Goal: Check status: Check status

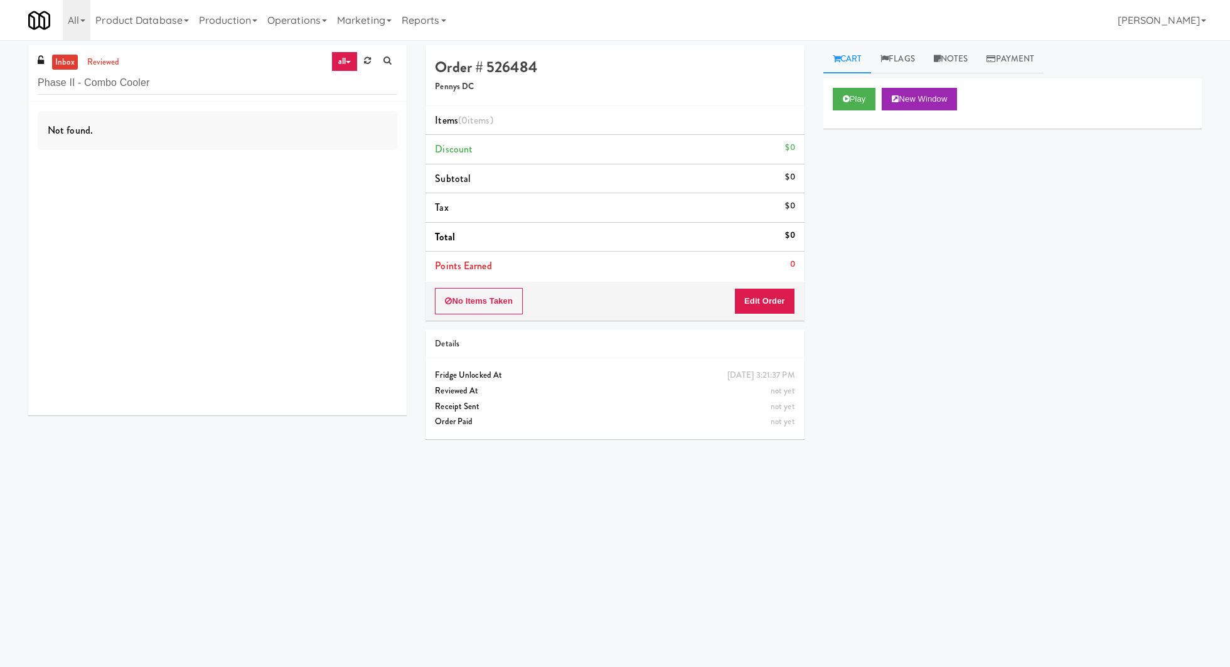
scroll to position [1, 0]
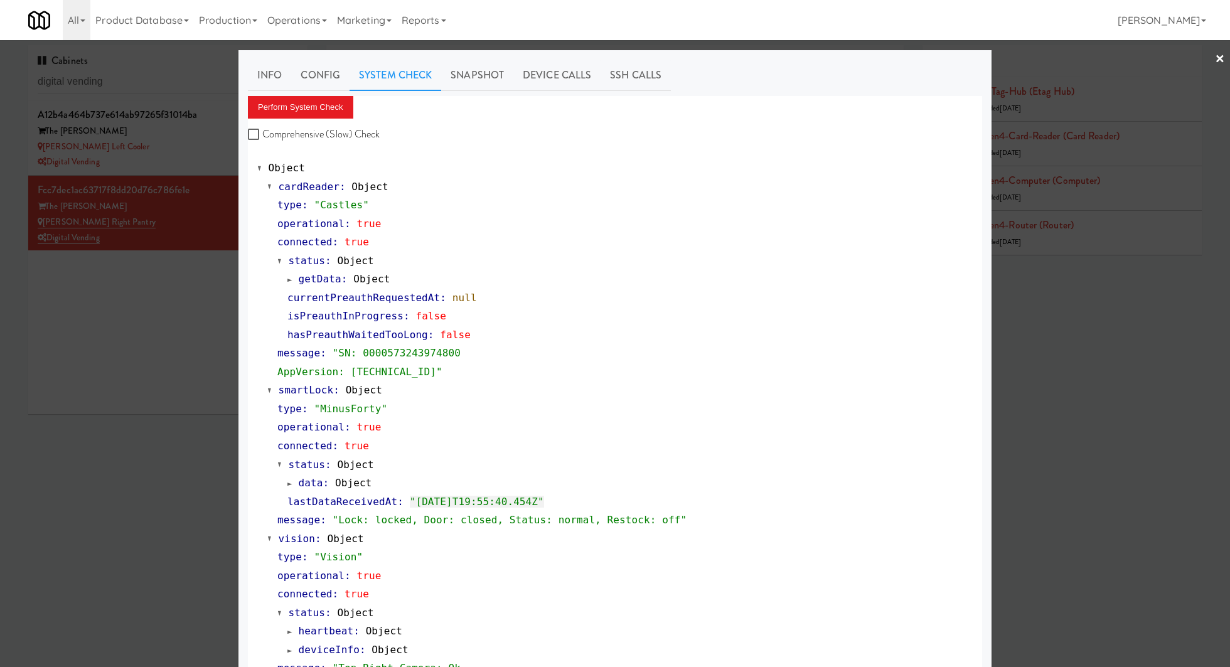
click at [145, 86] on div at bounding box center [615, 333] width 1230 height 667
click at [145, 86] on input "digital vending" at bounding box center [168, 81] width 260 height 23
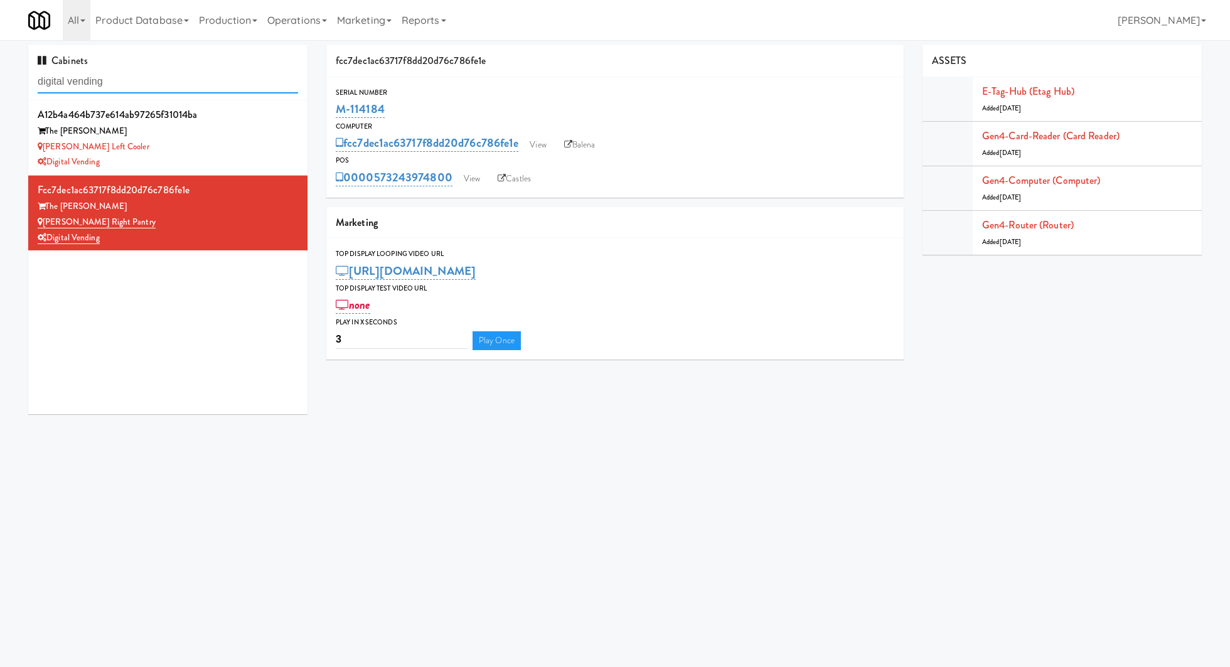
click at [145, 86] on input "digital vending" at bounding box center [168, 81] width 260 height 23
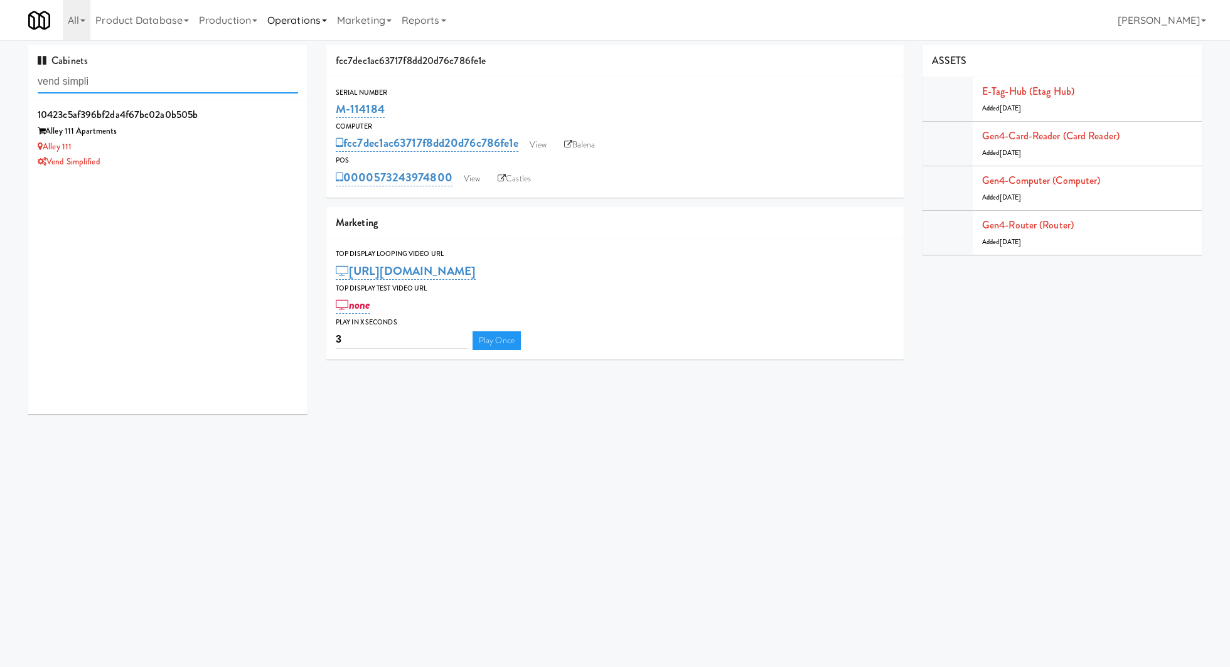
type input "vend simpli"
click at [191, 136] on div "Alley 111 Apartments" at bounding box center [168, 132] width 260 height 16
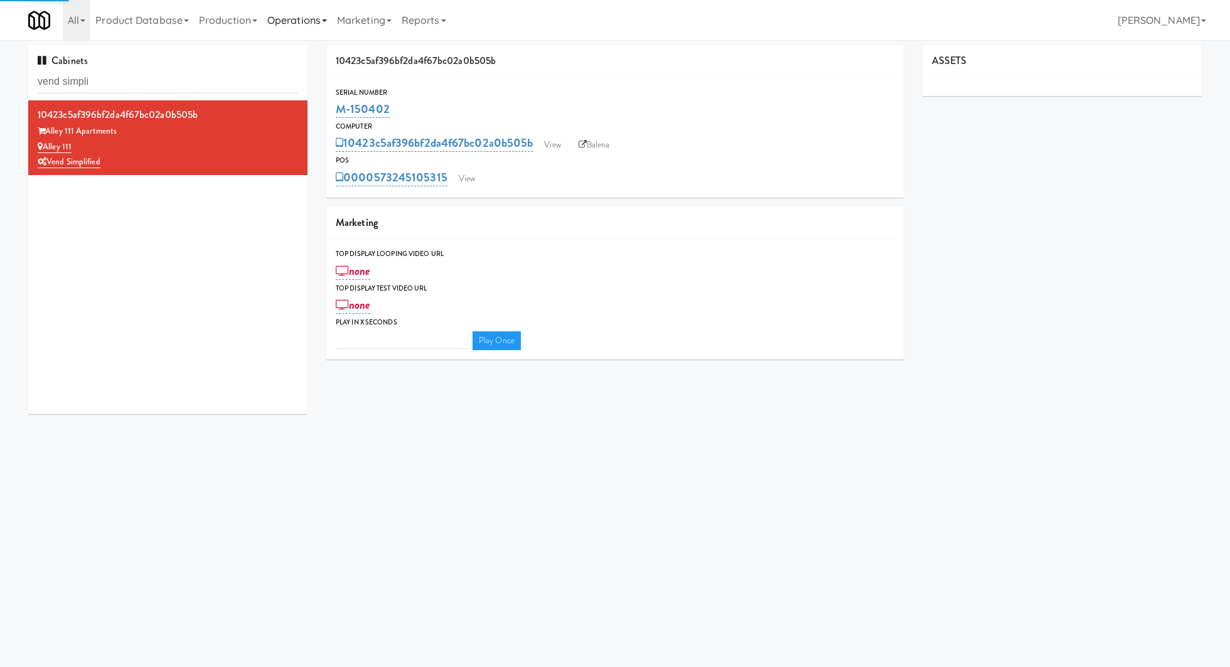
type input "3"
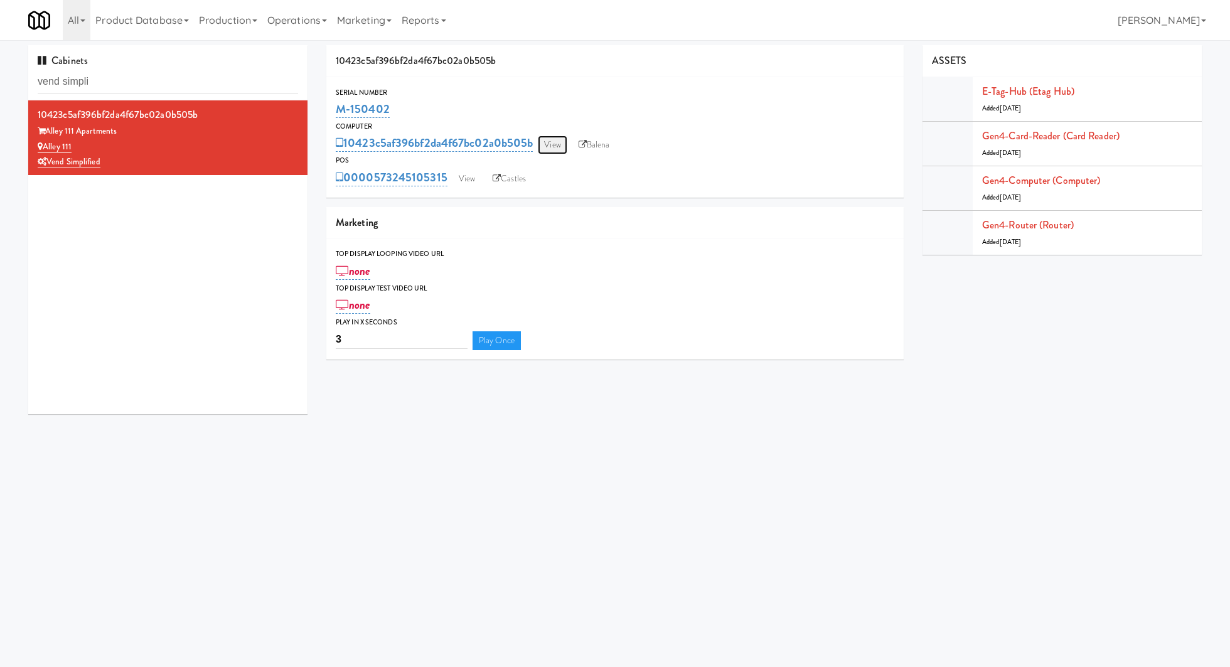
click at [564, 136] on link "View" at bounding box center [552, 145] width 29 height 19
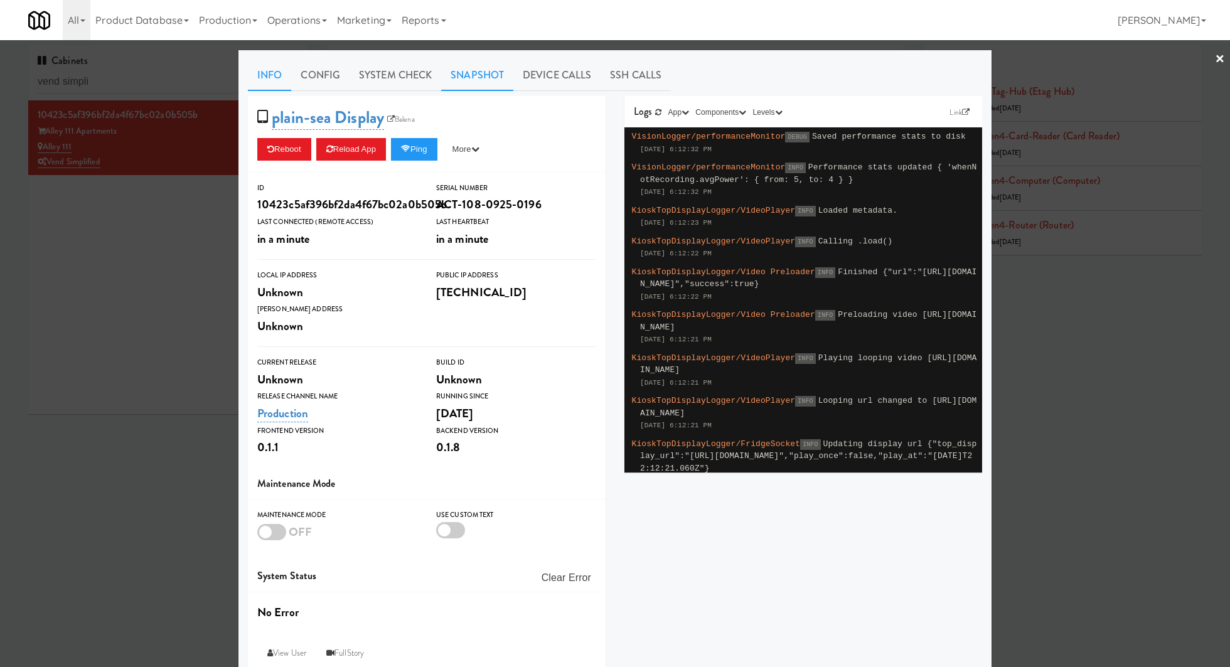
click at [480, 71] on link "Snapshot" at bounding box center [477, 75] width 72 height 31
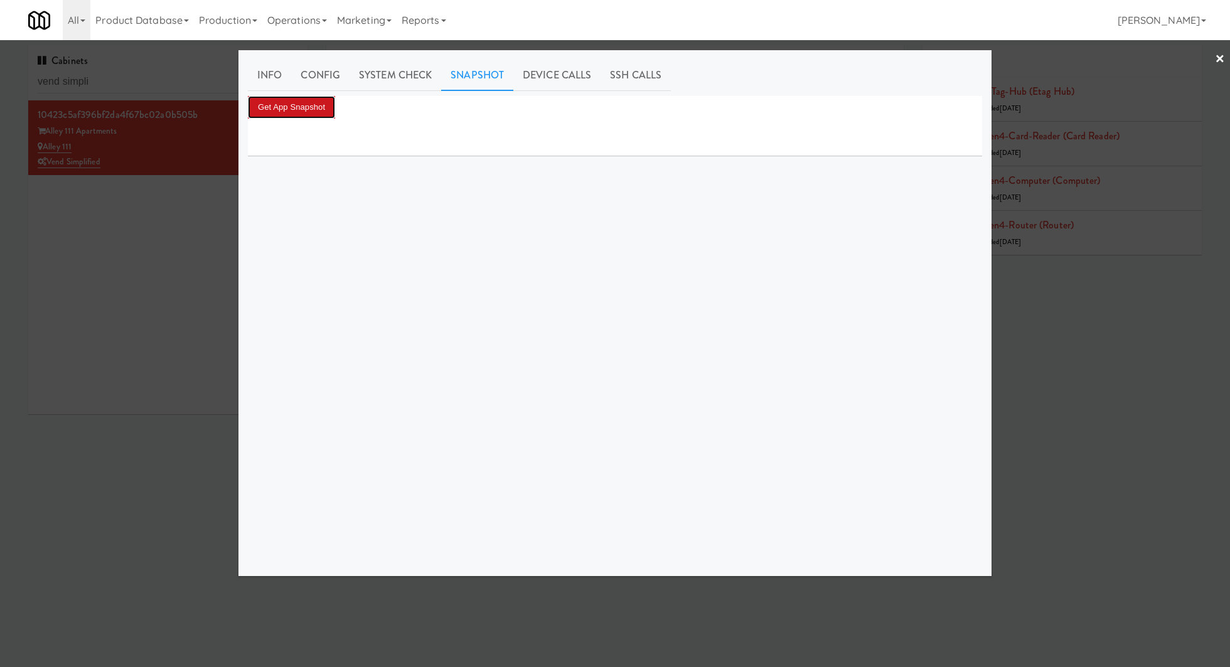
click at [304, 104] on button "Get App Snapshot" at bounding box center [291, 107] width 87 height 23
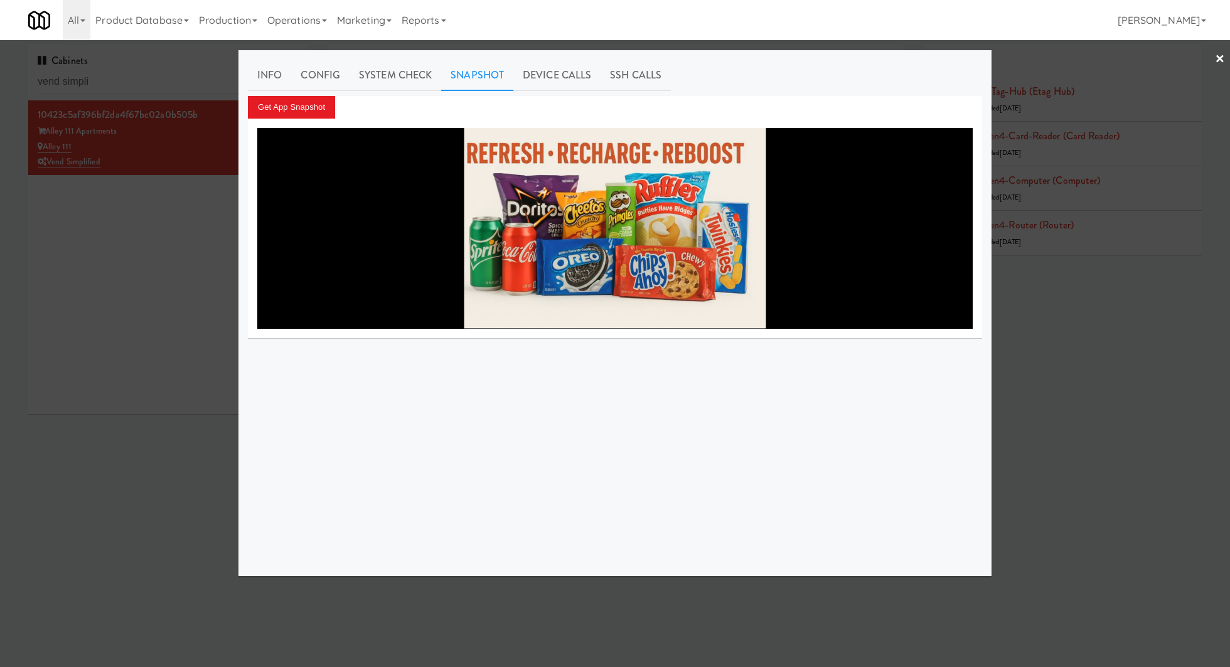
click at [203, 195] on div at bounding box center [615, 333] width 1230 height 667
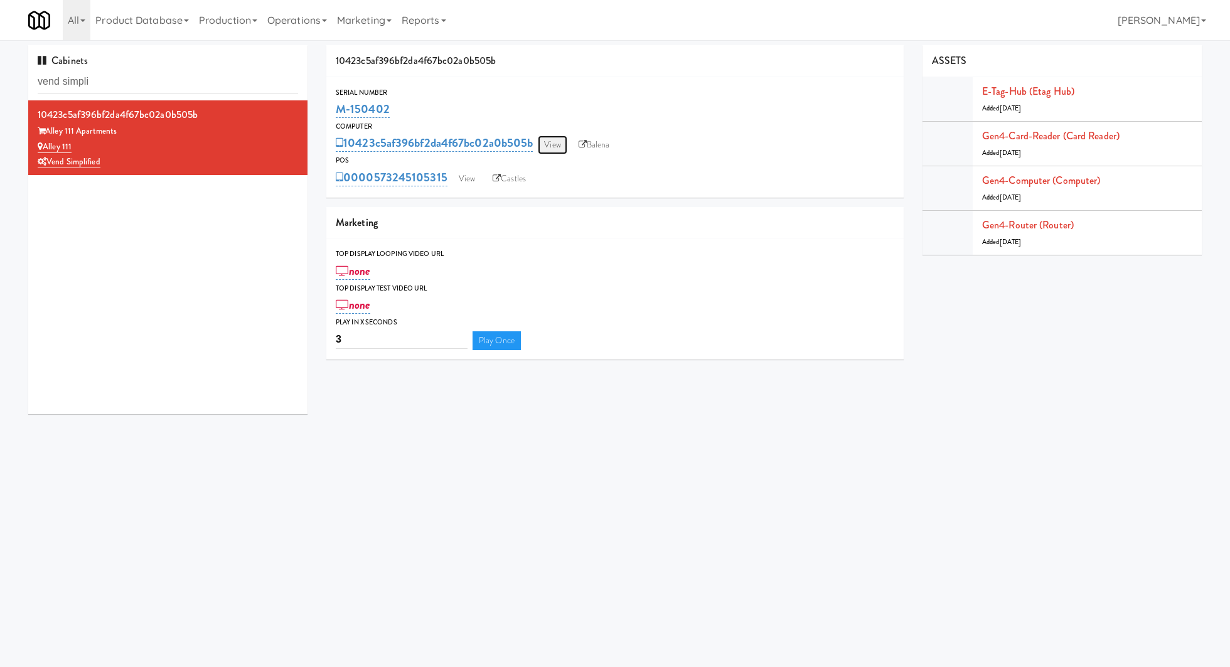
click at [555, 145] on link "View" at bounding box center [552, 145] width 29 height 19
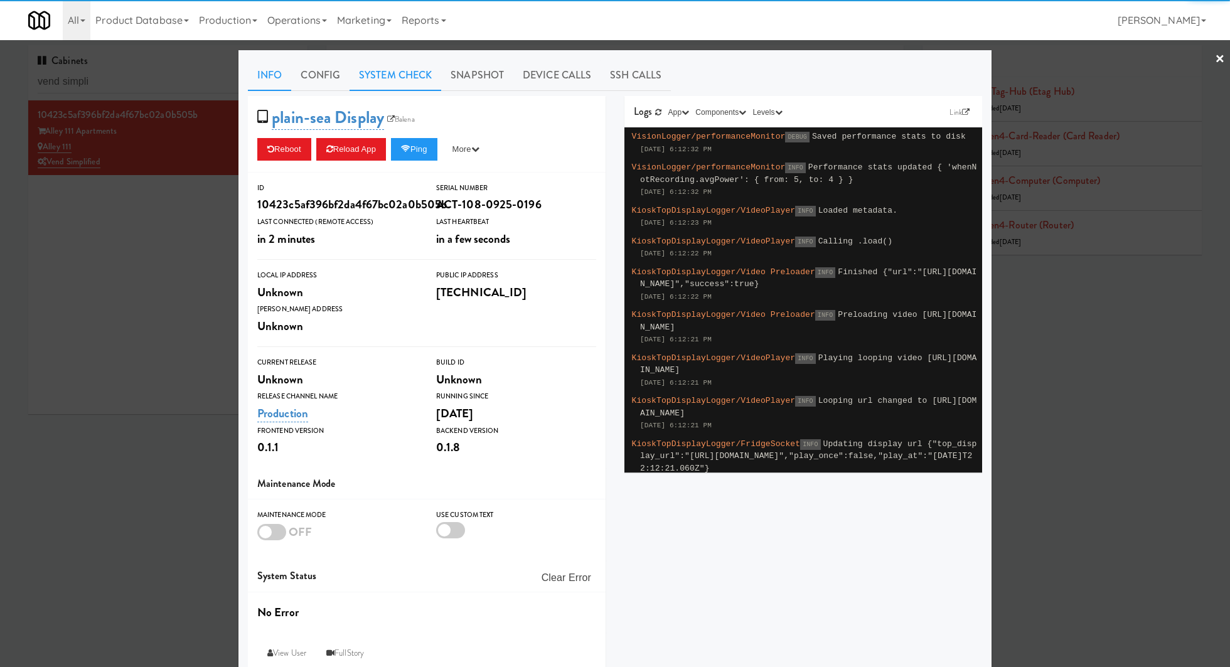
click at [385, 82] on link "System Check" at bounding box center [396, 75] width 92 height 31
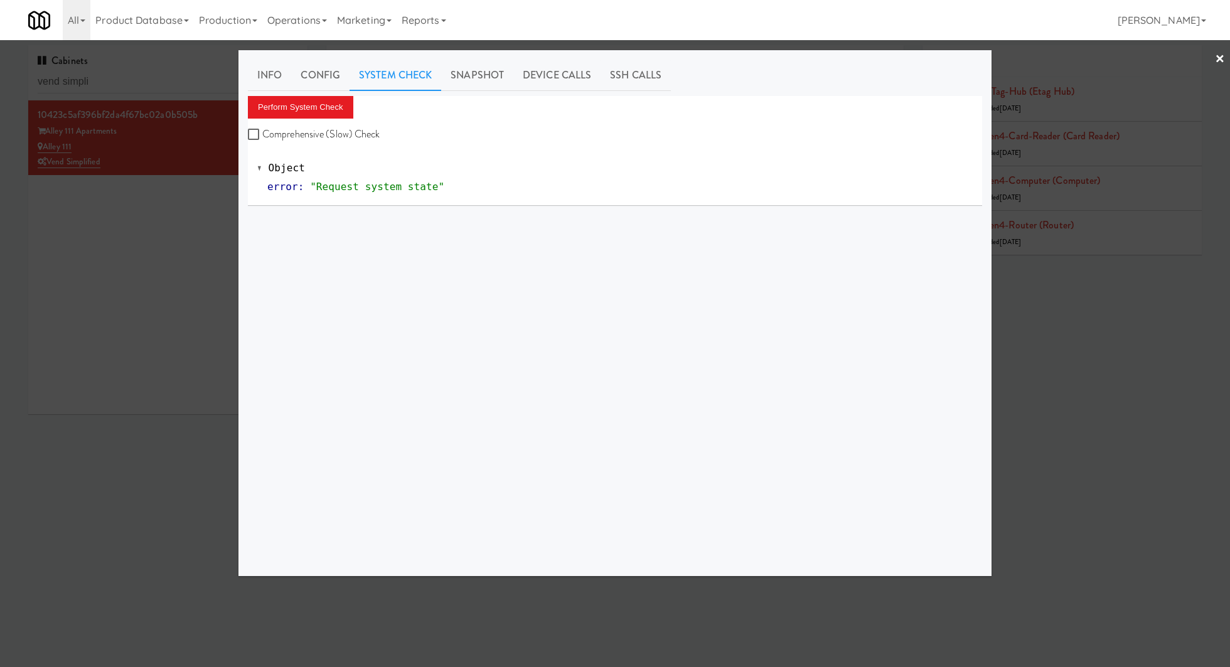
click at [321, 120] on div "Perform System Check Comprehensive (Slow) Check" at bounding box center [615, 120] width 734 height 48
click at [319, 110] on button "Perform System Check" at bounding box center [300, 107] width 105 height 23
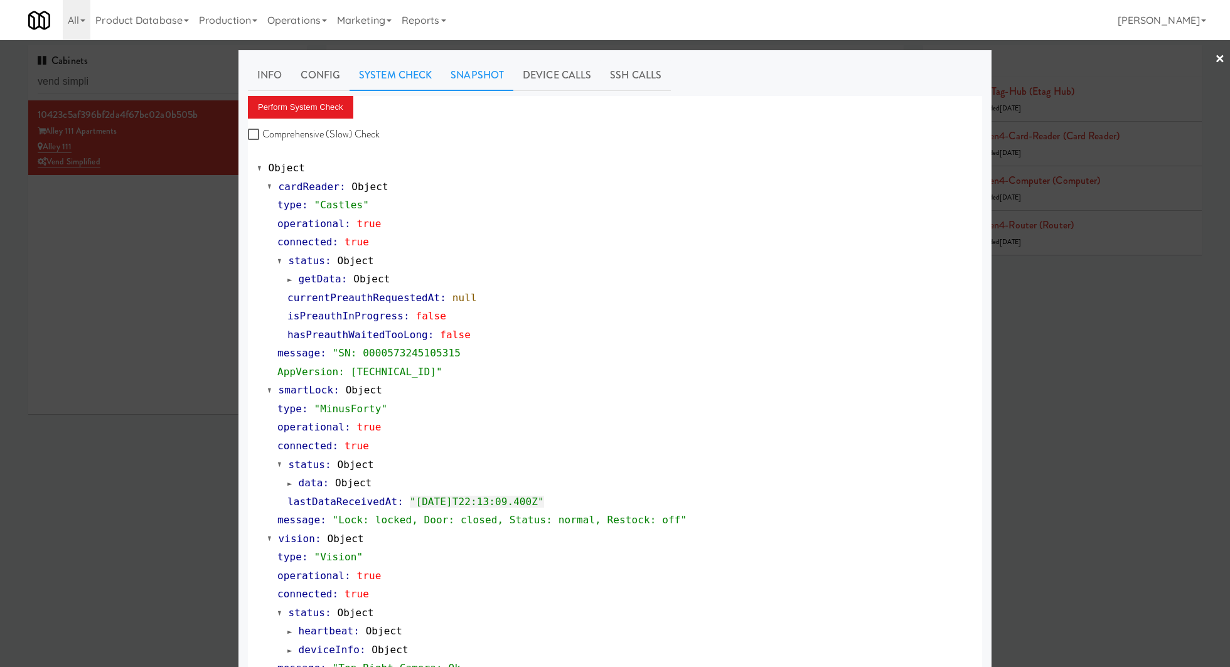
click at [490, 82] on link "Snapshot" at bounding box center [477, 75] width 72 height 31
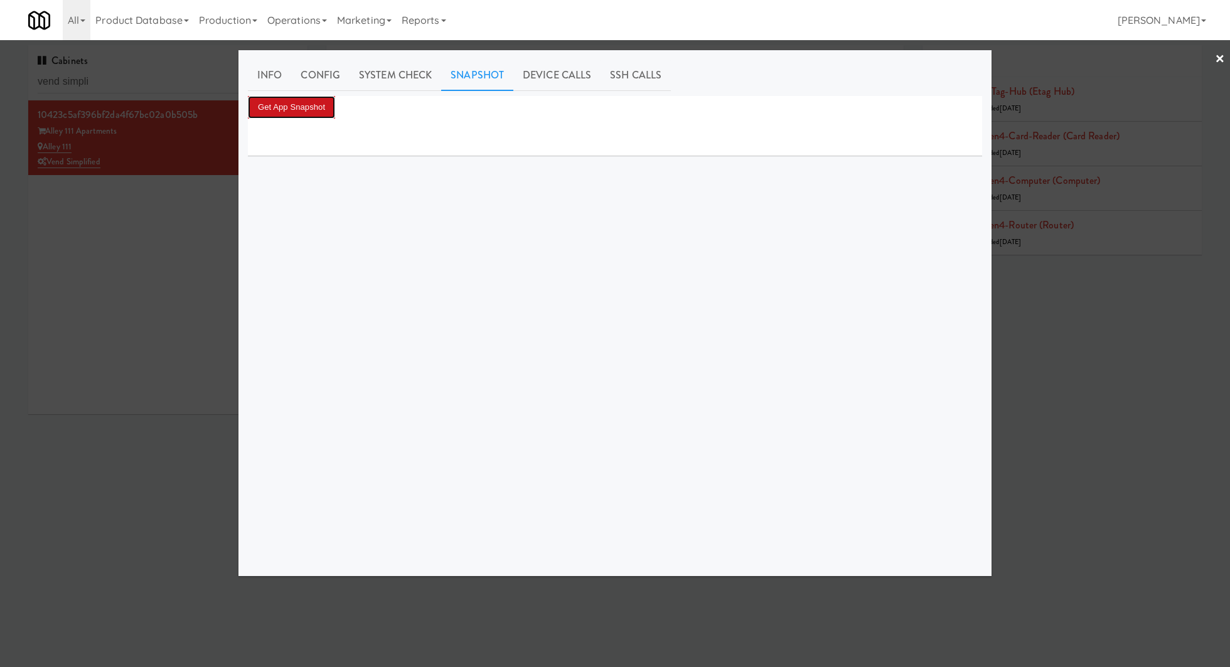
click at [311, 107] on button "Get App Snapshot" at bounding box center [291, 107] width 87 height 23
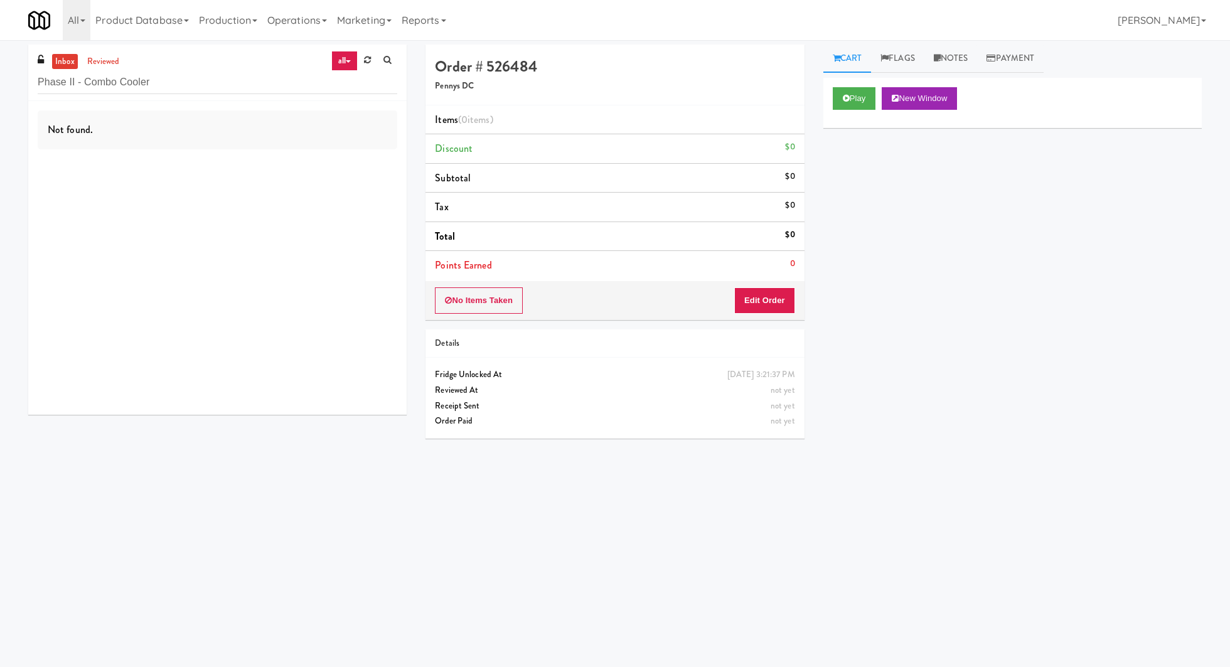
scroll to position [1, 0]
